Goal: Information Seeking & Learning: Learn about a topic

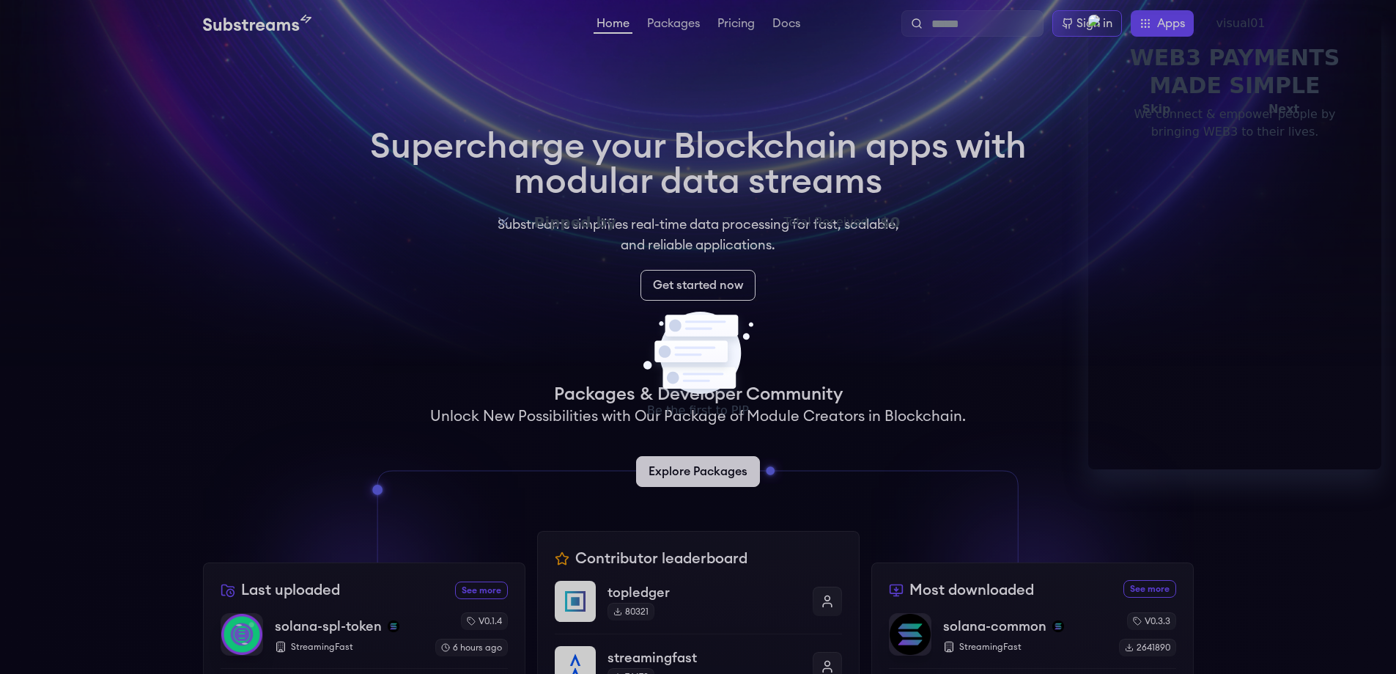
click at [732, 25] on link "Pricing" at bounding box center [736, 25] width 43 height 15
click at [678, 24] on link "Packages" at bounding box center [673, 25] width 59 height 15
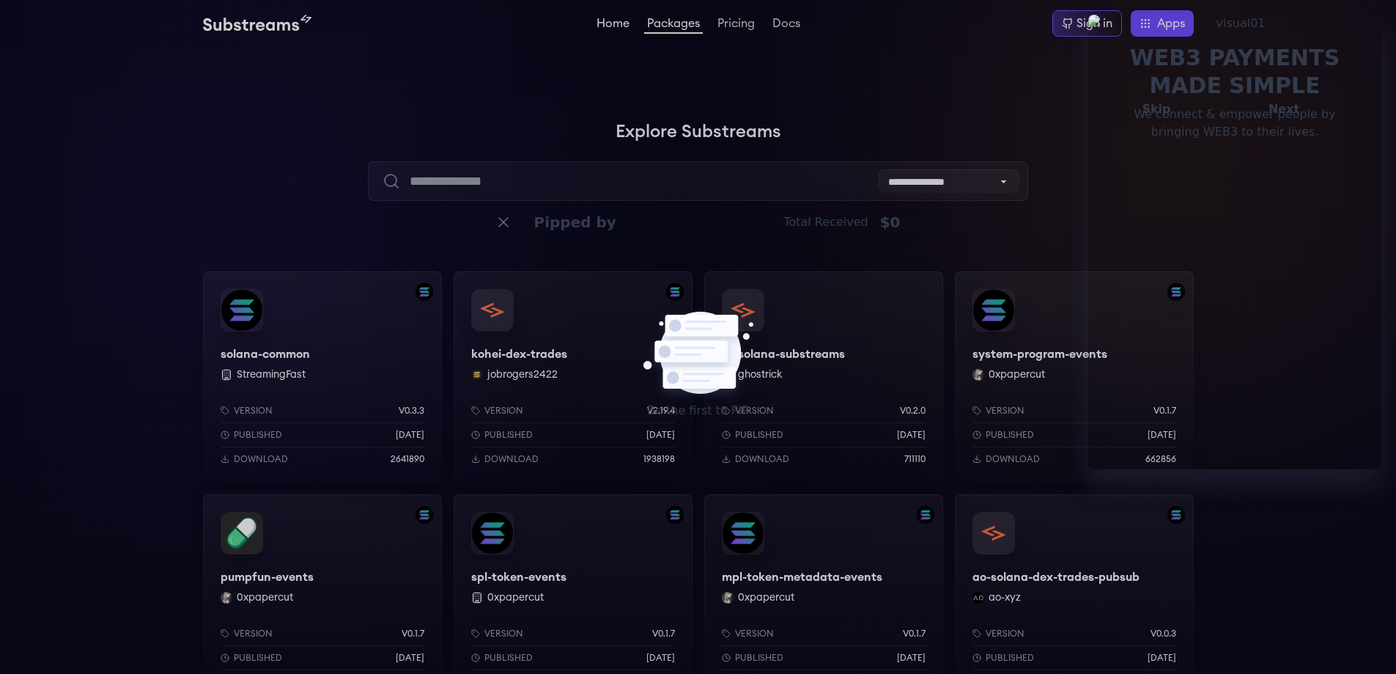
click at [609, 23] on link "Home" at bounding box center [613, 25] width 39 height 15
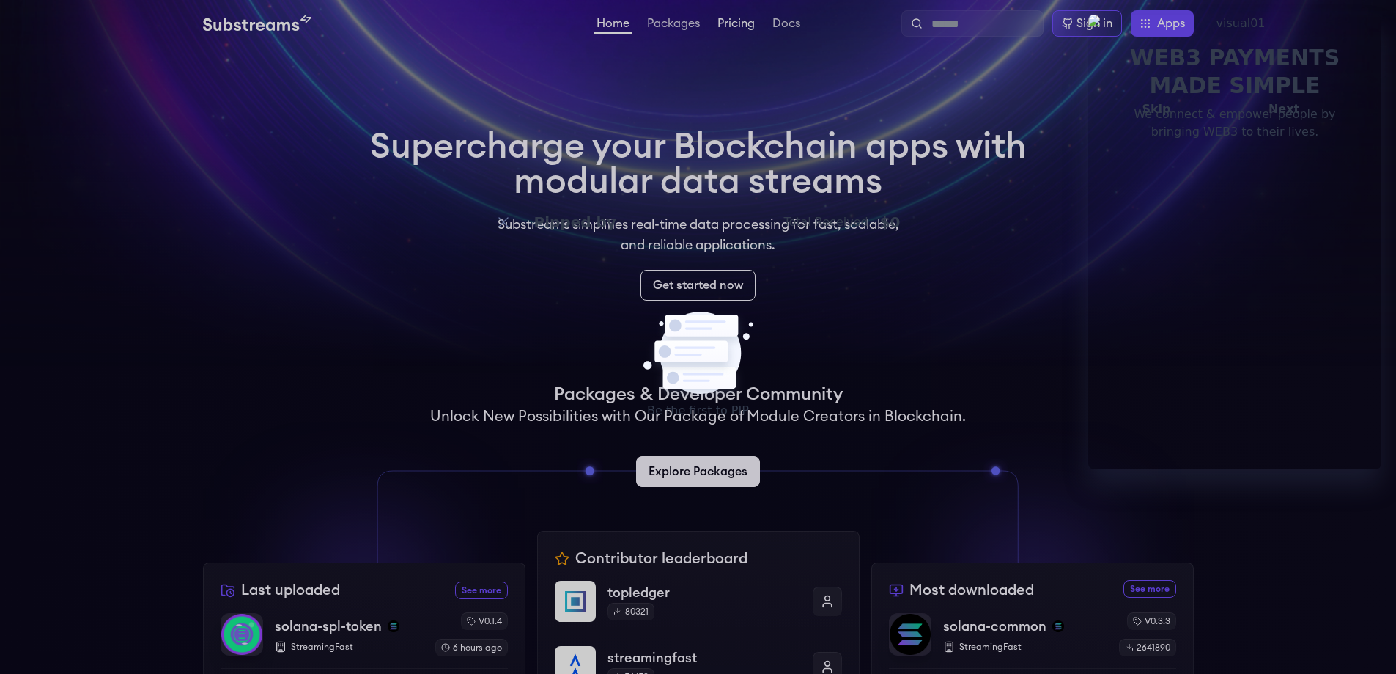
click at [729, 25] on link "Pricing" at bounding box center [736, 25] width 43 height 15
